Goal: Task Accomplishment & Management: Manage account settings

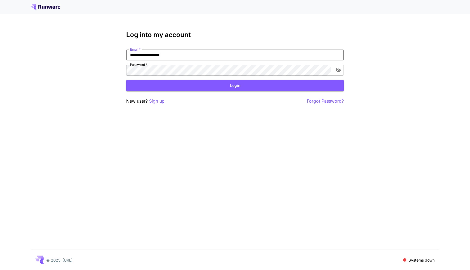
type input "**********"
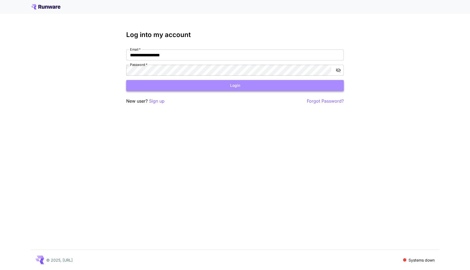
click at [180, 84] on button "Login" at bounding box center [235, 85] width 218 height 11
